Goal: Check status: Check status

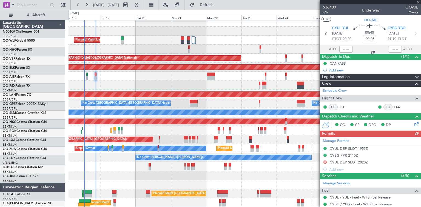
scroll to position [3, 0]
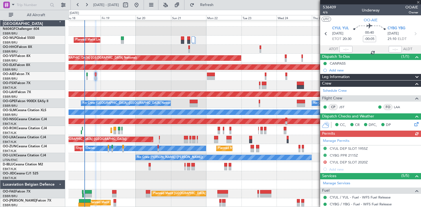
click at [120, 168] on div "Planned Maint Liege AOG Maint [GEOGRAPHIC_DATA] ([GEOGRAPHIC_DATA]) Planned Mai…" at bounding box center [244, 113] width 352 height 190
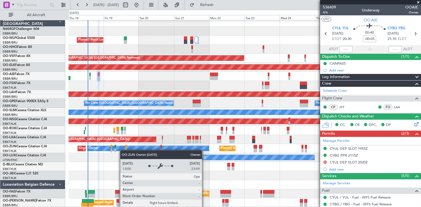
click at [123, 148] on div "Planned Maint Liege AOG Maint [GEOGRAPHIC_DATA] ([GEOGRAPHIC_DATA]) Planned Mai…" at bounding box center [244, 113] width 352 height 190
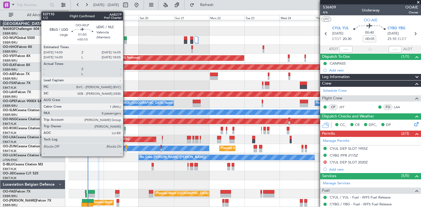
click at [125, 41] on div at bounding box center [125, 42] width 3 height 4
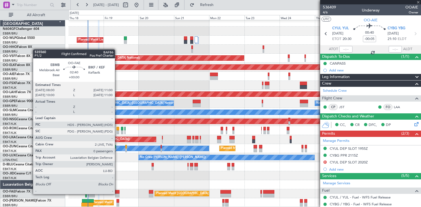
type input "+00:10"
type input "8"
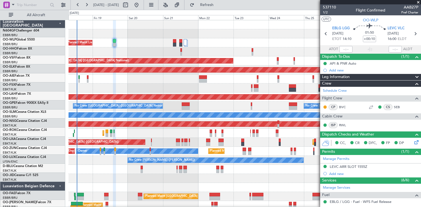
scroll to position [0, 0]
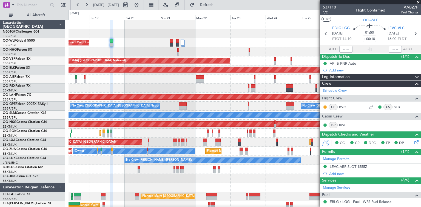
click at [133, 80] on div "Planned Maint Liege AOG Maint [GEOGRAPHIC_DATA] ([GEOGRAPHIC_DATA]) Planned Mai…" at bounding box center [244, 115] width 352 height 190
click at [74, 81] on div "Planned Maint [GEOGRAPHIC_DATA] ([GEOGRAPHIC_DATA])" at bounding box center [244, 78] width 352 height 9
